Goal: Transaction & Acquisition: Subscribe to service/newsletter

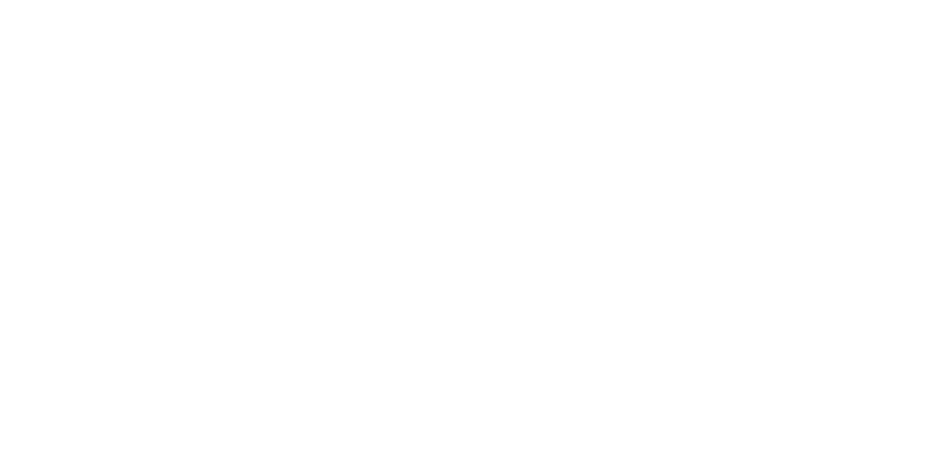
click at [490, 311] on link "Get started [DATE]!" at bounding box center [467, 298] width 149 height 37
